Goal: Information Seeking & Learning: Learn about a topic

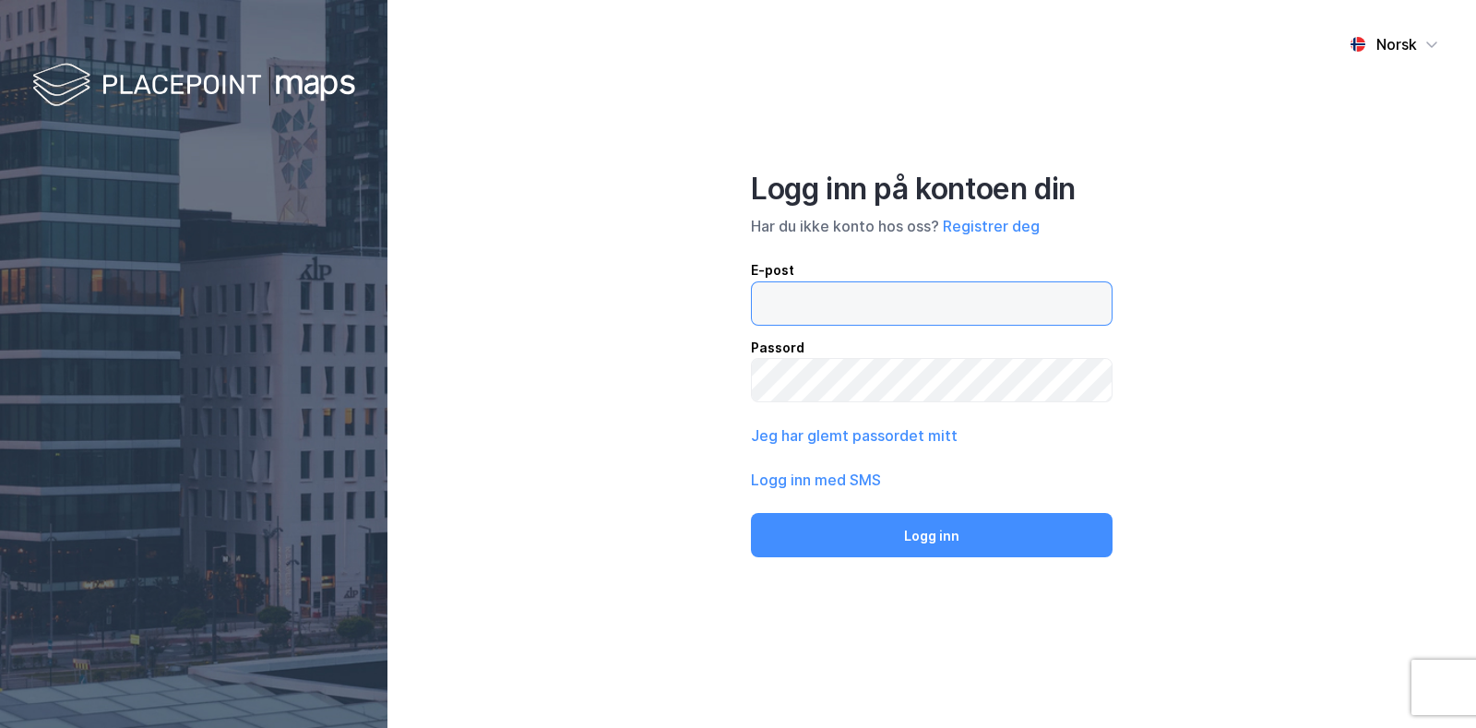
type input "[EMAIL_ADDRESS][DOMAIN_NAME]"
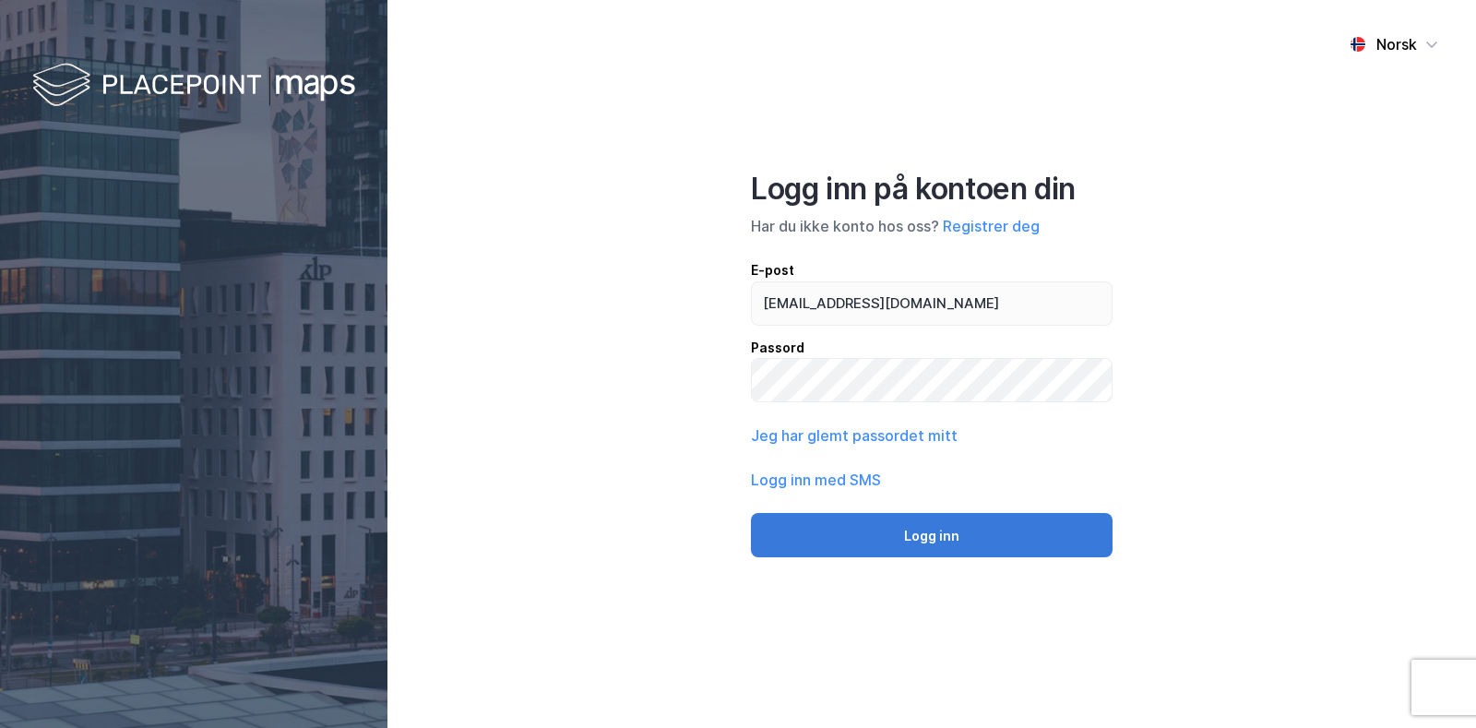
click at [909, 542] on button "Logg inn" at bounding box center [932, 535] width 362 height 44
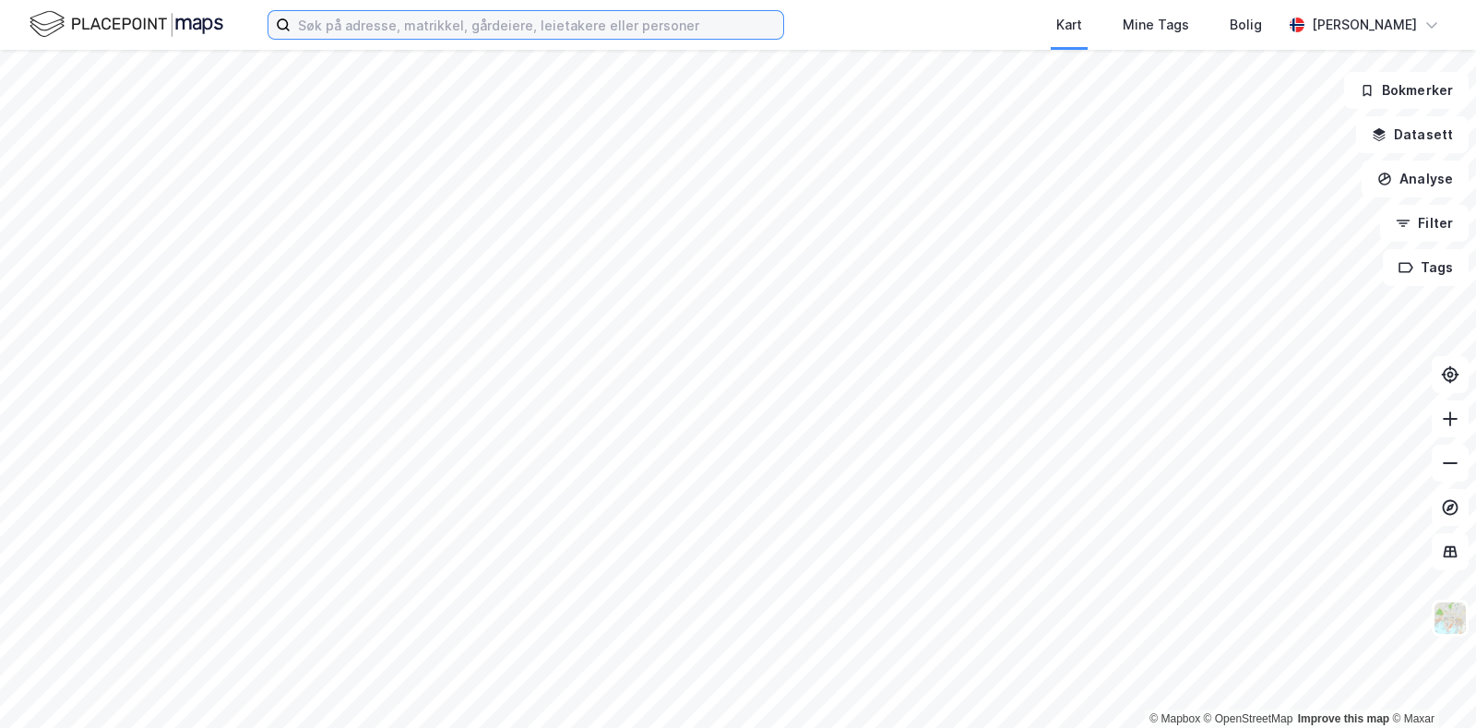
click at [577, 30] on input at bounding box center [537, 25] width 493 height 28
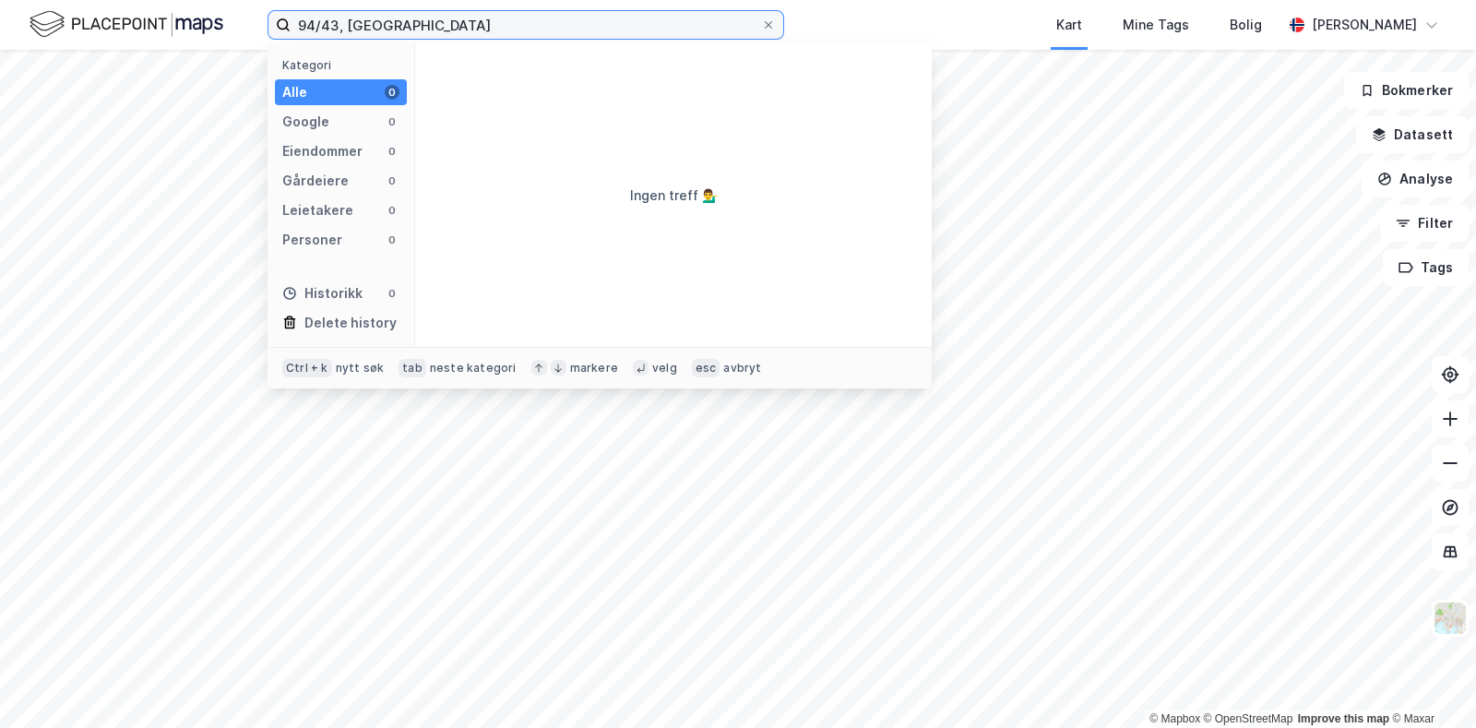
type input "94/43, [GEOGRAPHIC_DATA]"
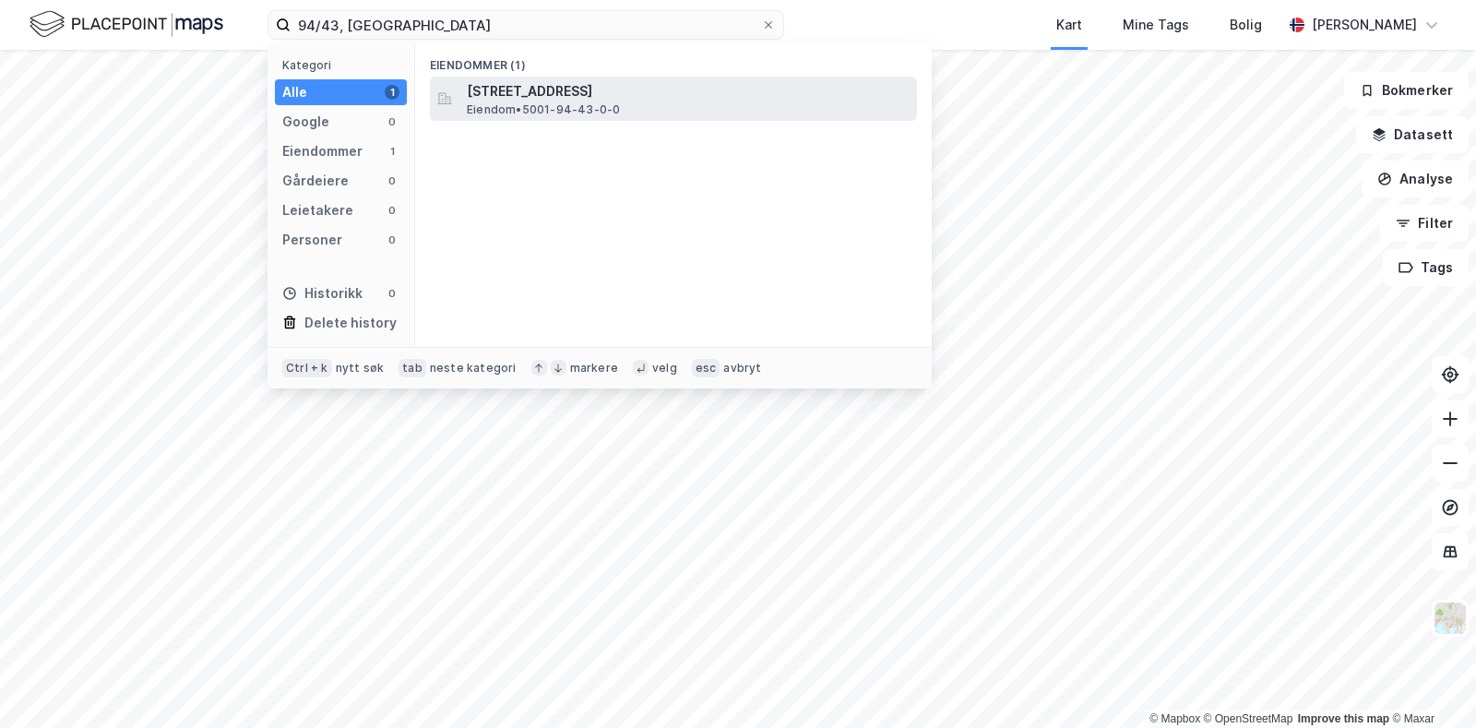
click at [607, 102] on span "Eiendom • 5001-94-43-0-0" at bounding box center [543, 109] width 153 height 15
